Goal: Information Seeking & Learning: Learn about a topic

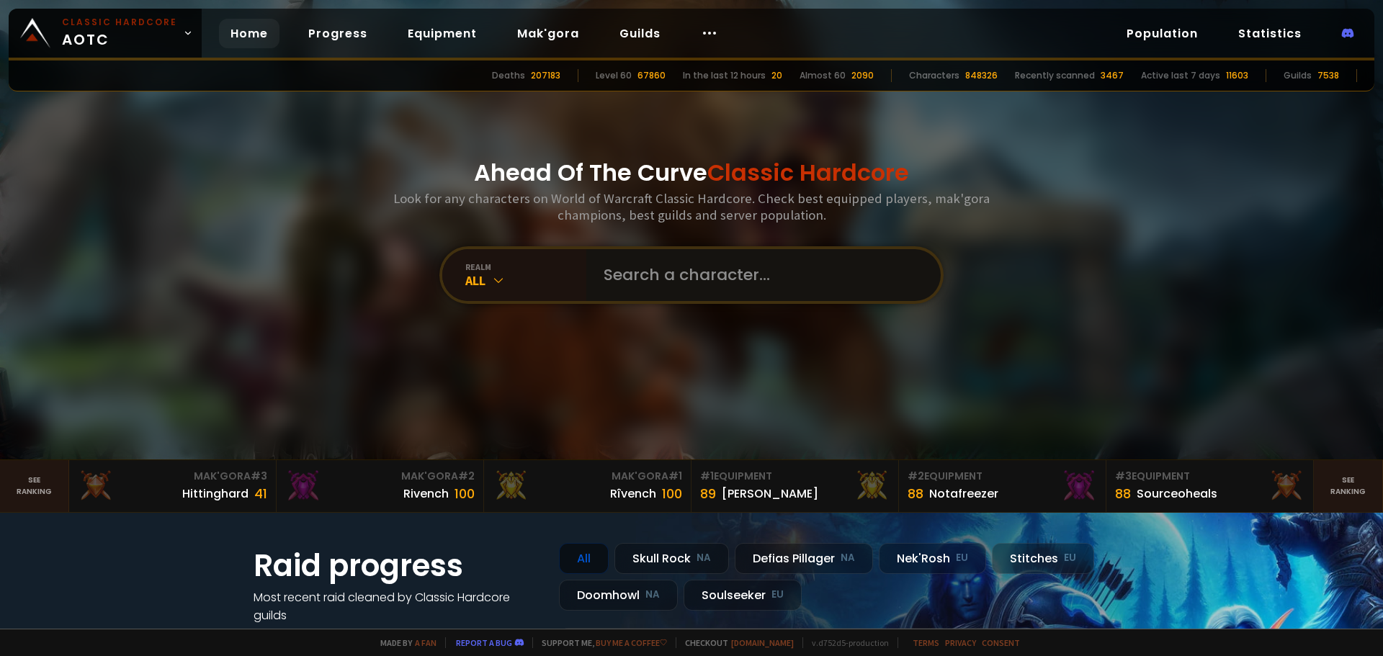
click at [649, 280] on input "text" at bounding box center [759, 275] width 329 height 52
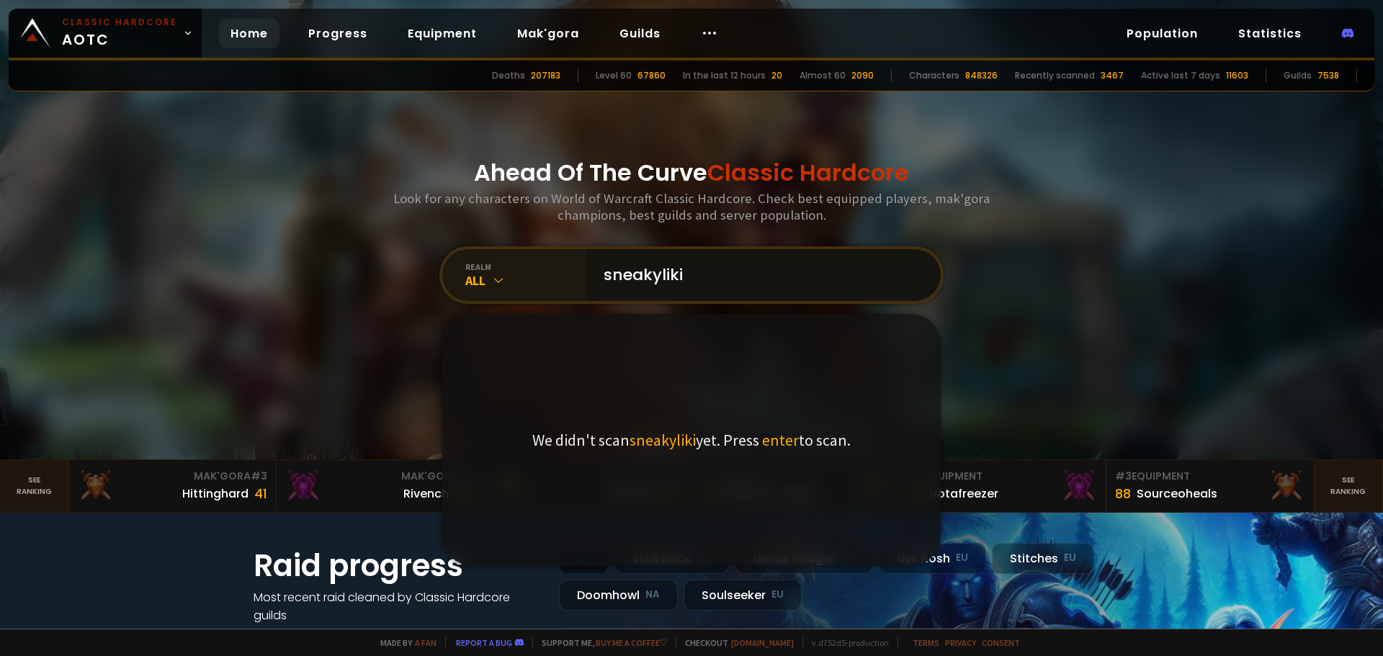
type input "sneakyliki"
click at [512, 288] on div "All" at bounding box center [525, 280] width 121 height 17
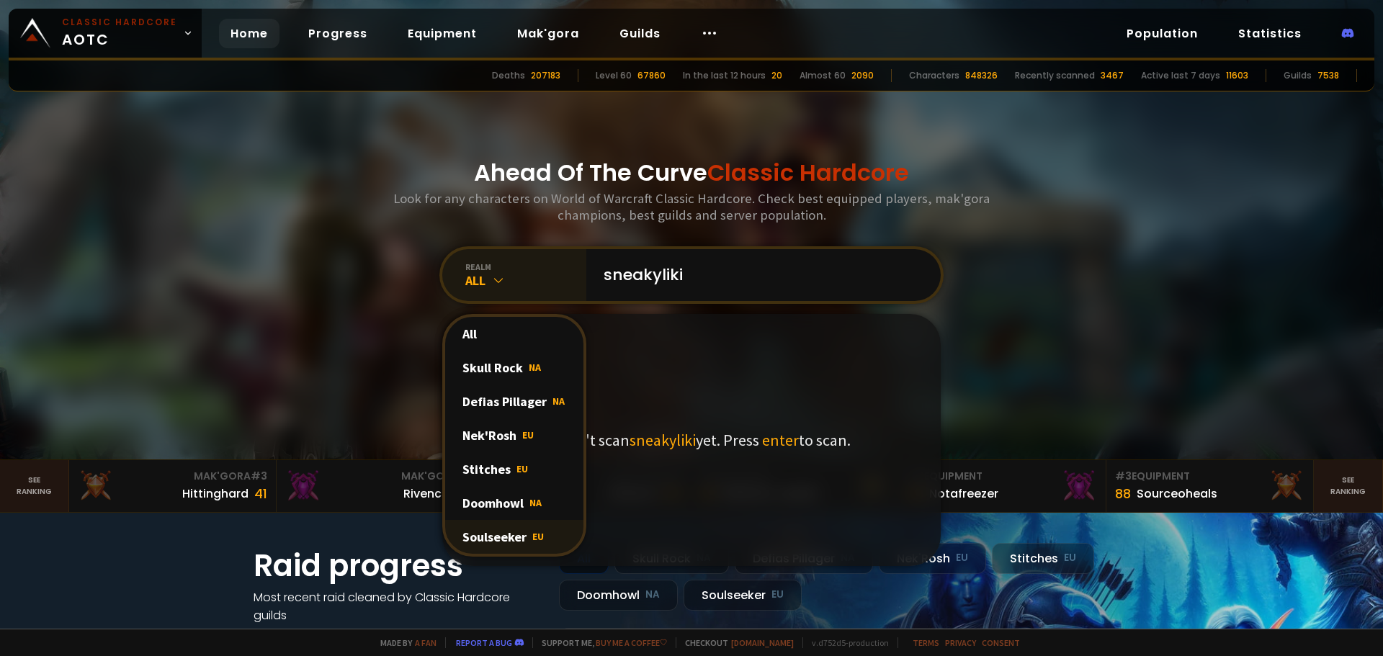
click at [498, 533] on div "Soulseeker EU" at bounding box center [514, 537] width 138 height 34
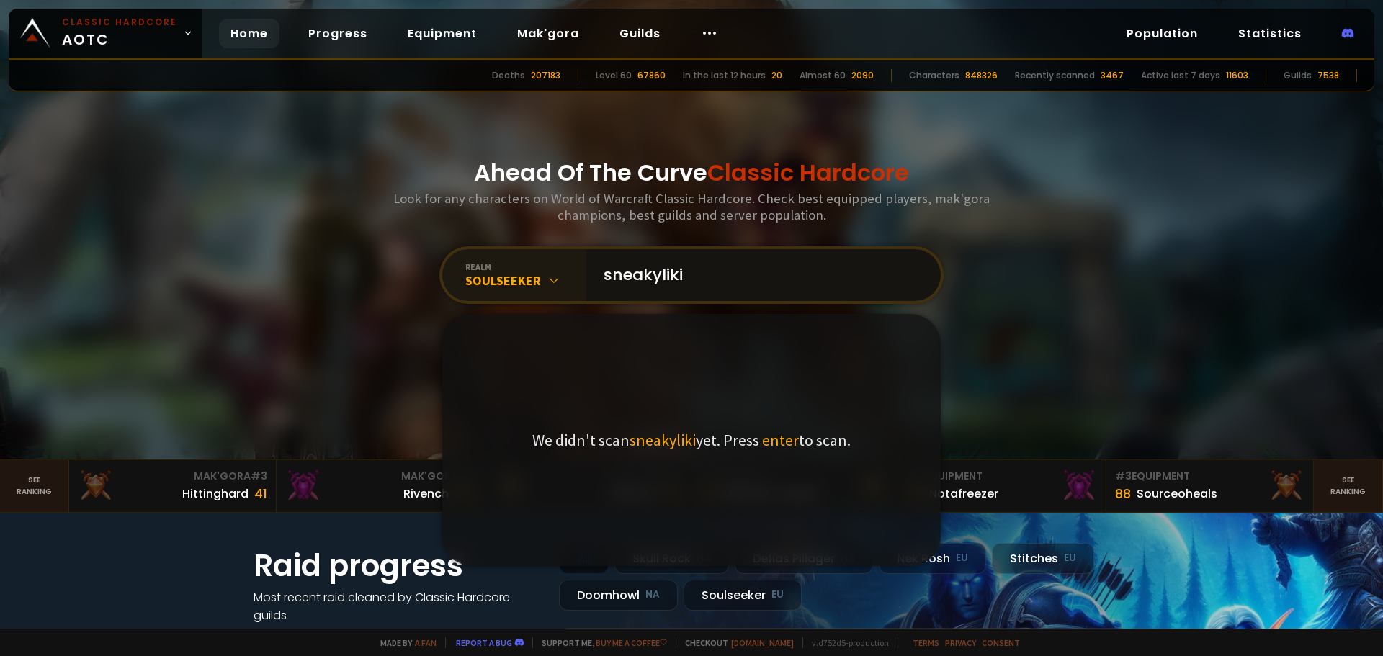
click at [749, 288] on input "sneakyliki" at bounding box center [759, 275] width 329 height 52
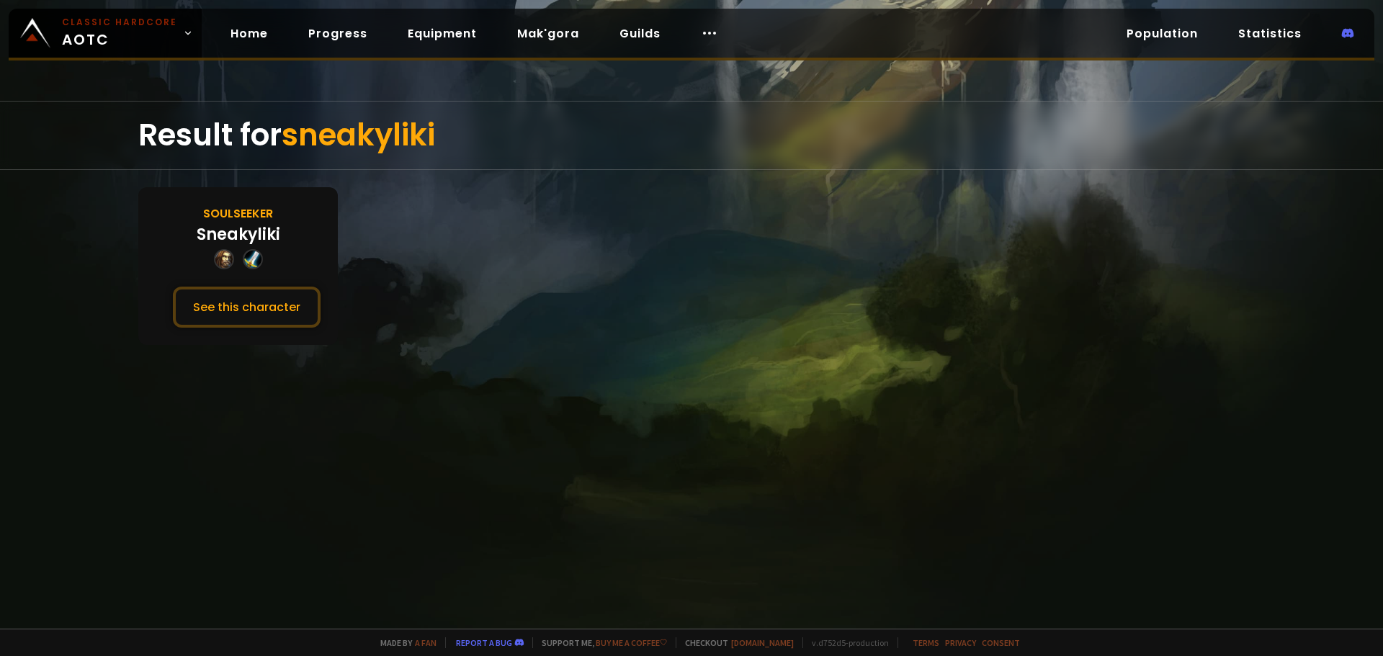
click at [233, 268] on div at bounding box center [238, 259] width 49 height 20
click at [258, 303] on button "See this character" at bounding box center [247, 307] width 148 height 41
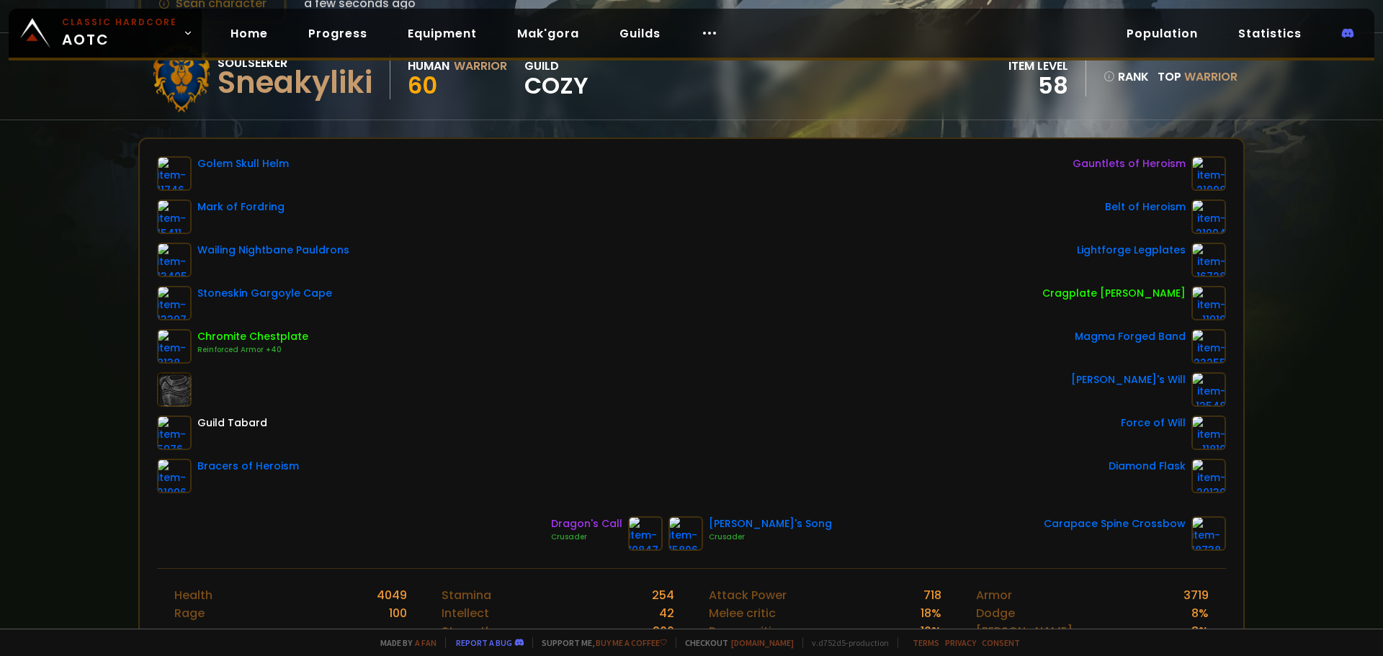
scroll to position [144, 0]
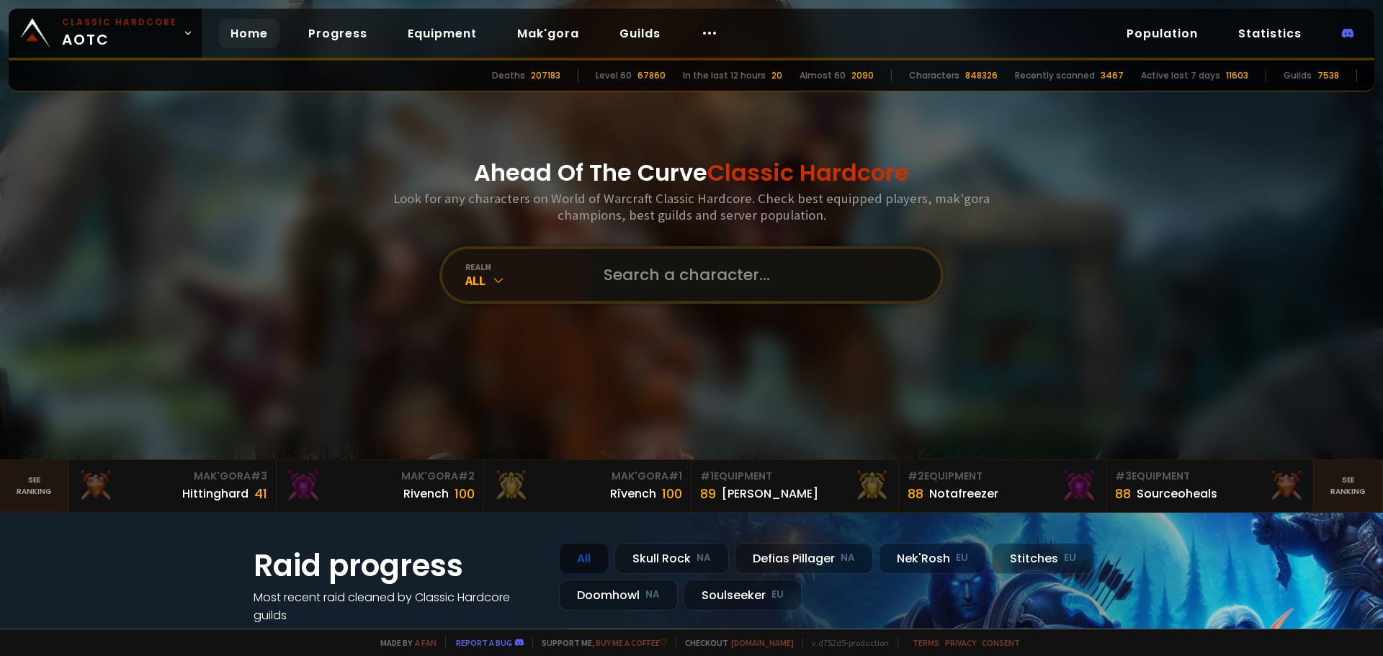
click at [656, 272] on input "text" at bounding box center [759, 275] width 329 height 52
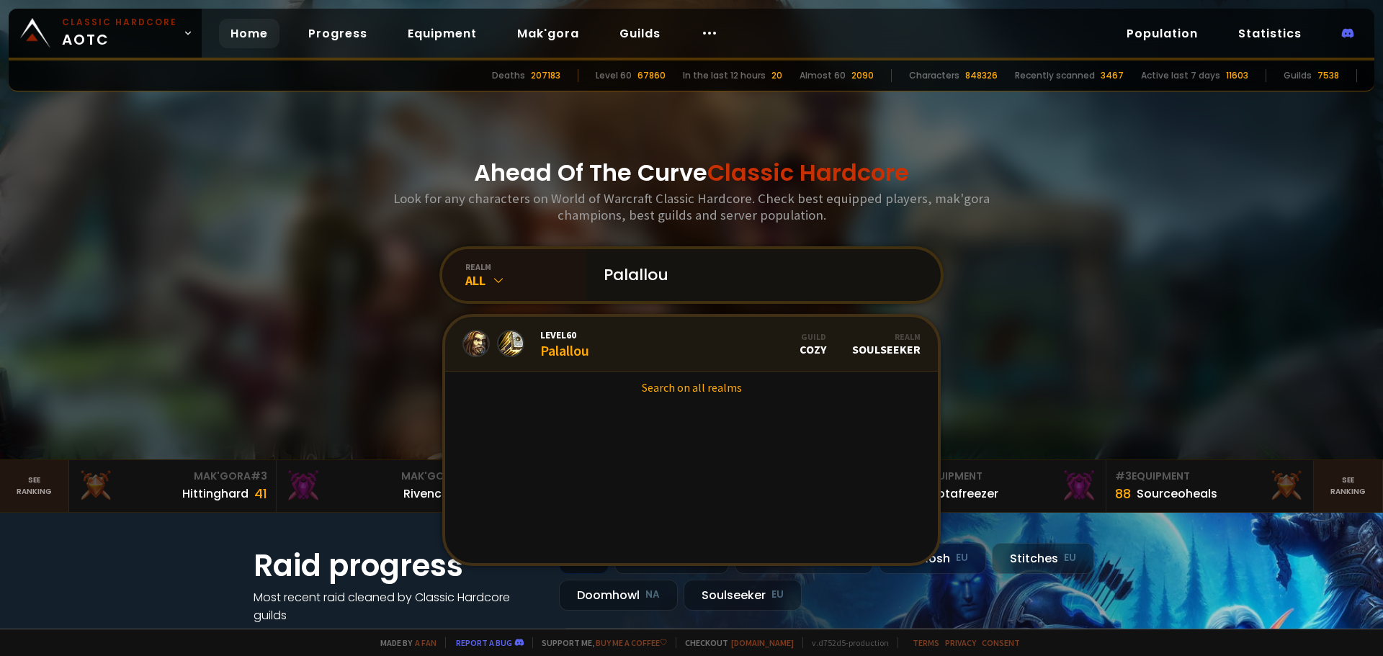
type input "Palallou"
click at [607, 342] on link "Level 60 Palallou Guild Cozy Realm Soulseeker" at bounding box center [691, 344] width 493 height 55
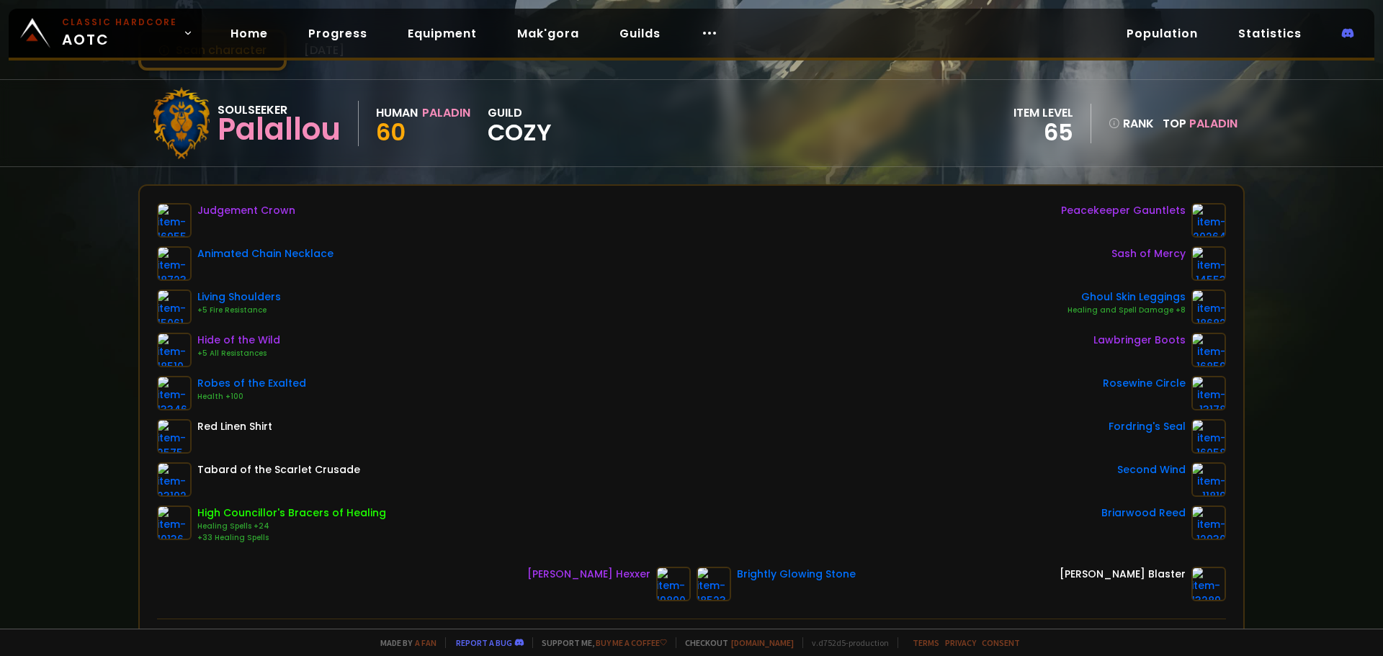
scroll to position [72, 0]
